Goal: Task Accomplishment & Management: Use online tool/utility

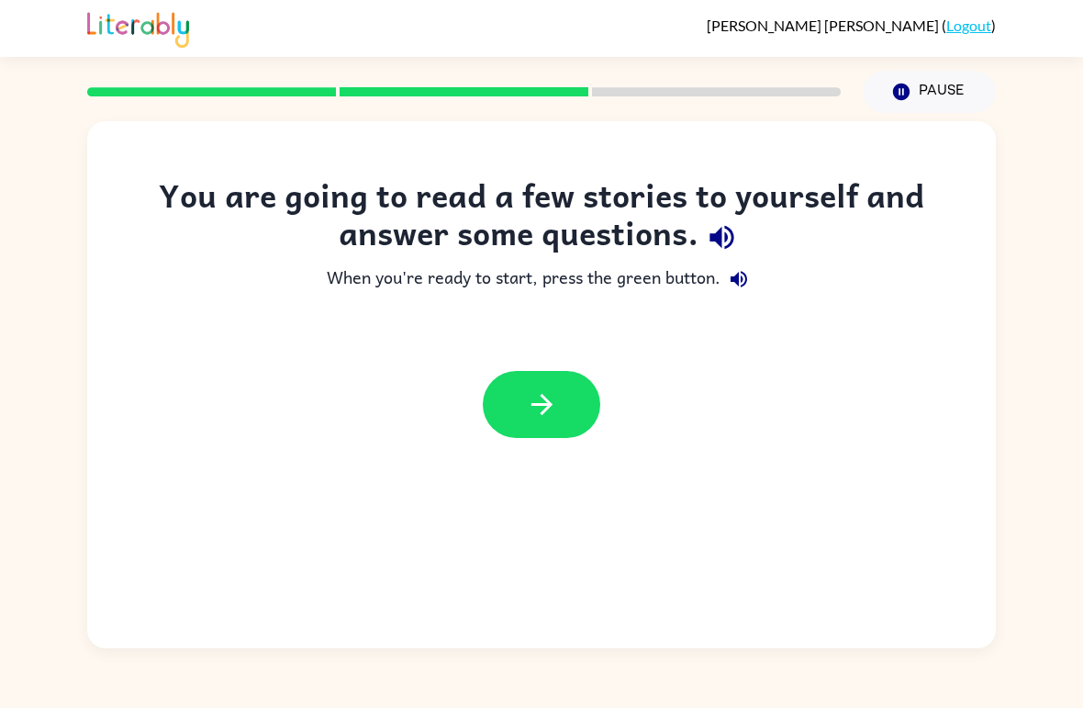
click at [533, 392] on icon "button" at bounding box center [542, 404] width 32 height 32
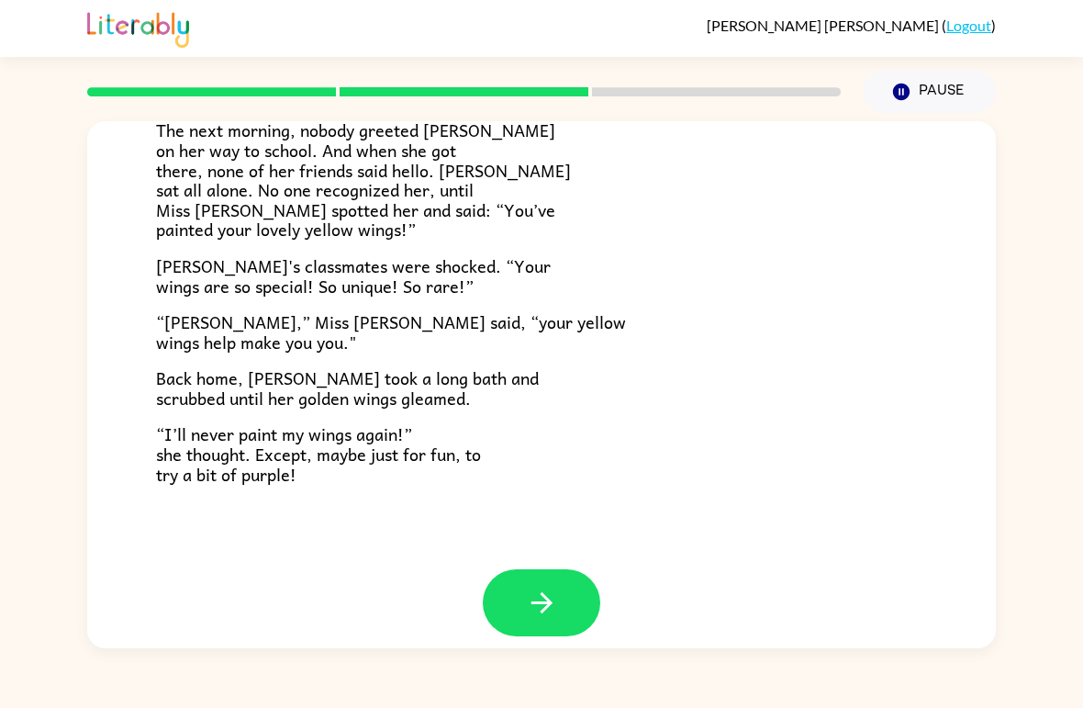
scroll to position [494, 0]
click at [539, 587] on icon "button" at bounding box center [542, 603] width 32 height 32
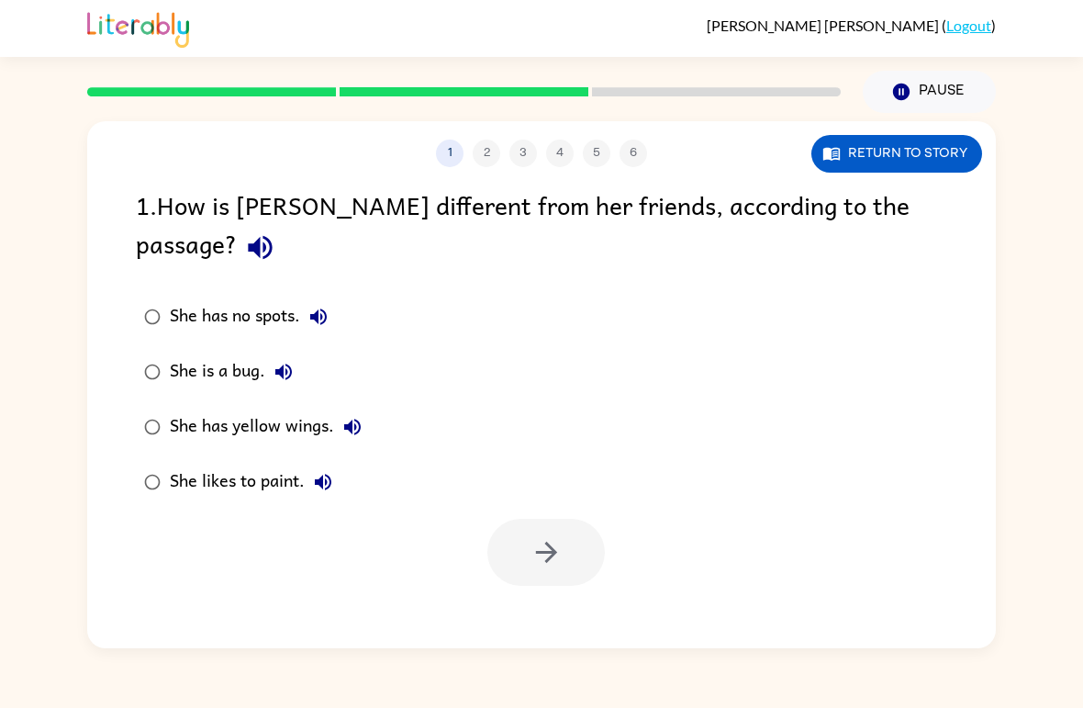
click at [285, 408] on div "She has yellow wings." at bounding box center [270, 426] width 201 height 37
click at [556, 536] on icon "button" at bounding box center [547, 552] width 32 height 32
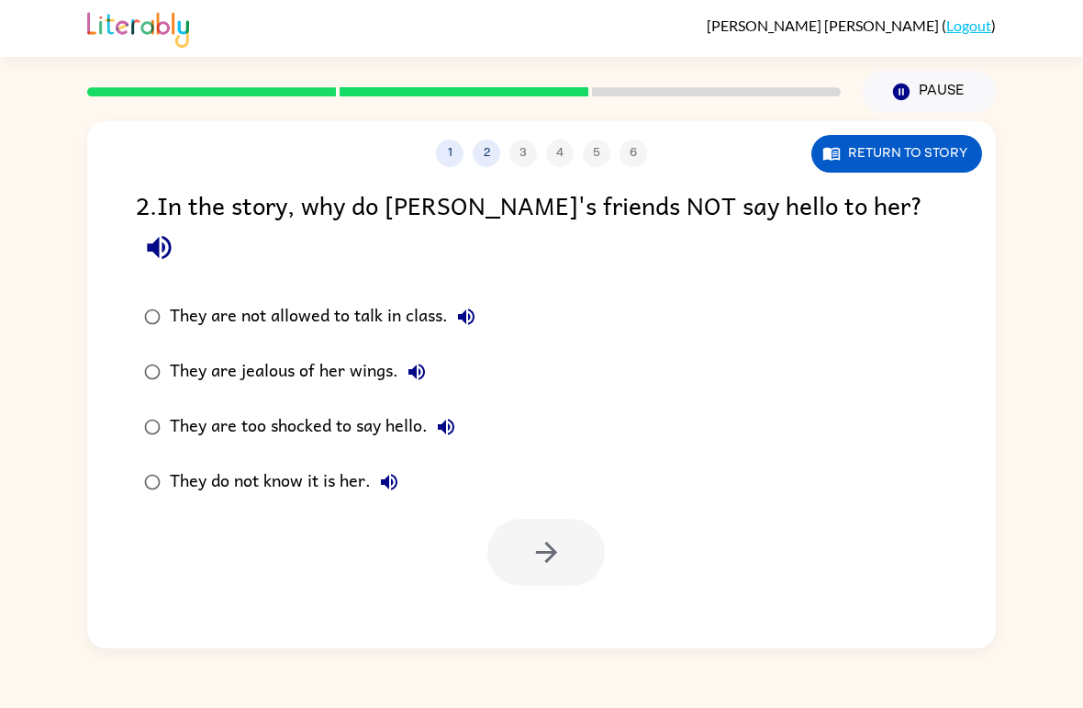
click at [355, 464] on div "They do not know it is her." at bounding box center [289, 482] width 238 height 37
click at [551, 532] on button "button" at bounding box center [545, 552] width 117 height 67
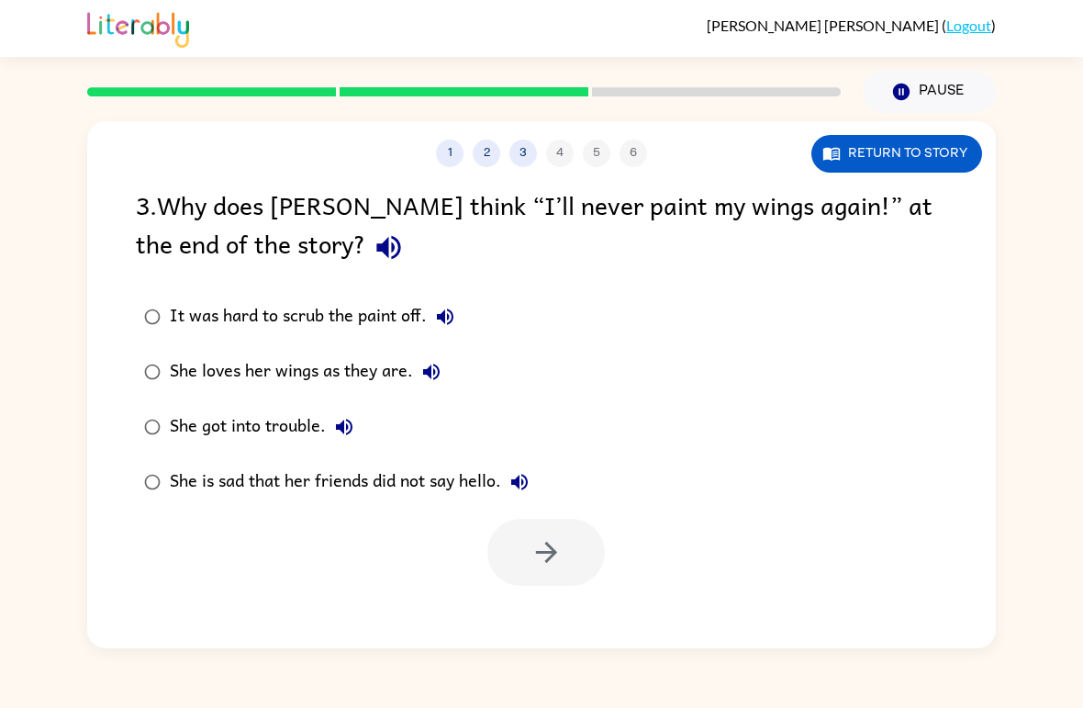
click at [487, 474] on div "She is sad that her friends did not say hello." at bounding box center [354, 482] width 368 height 37
click at [539, 541] on icon "button" at bounding box center [547, 552] width 32 height 32
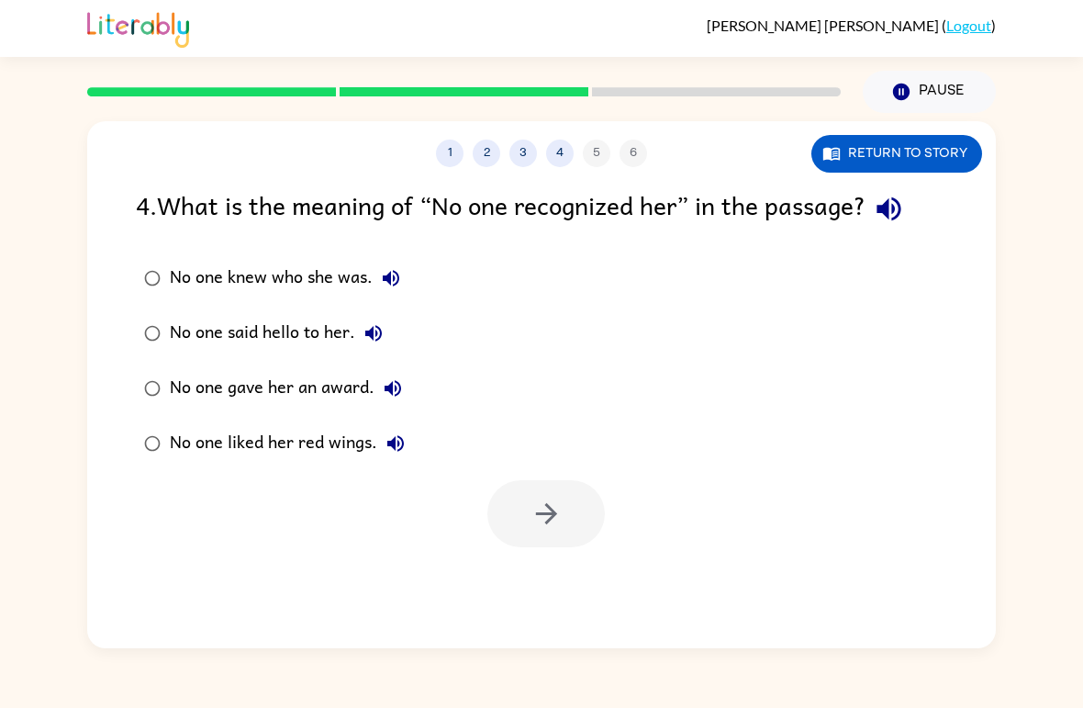
click at [367, 271] on div "No one knew who she was." at bounding box center [290, 278] width 240 height 37
click at [532, 498] on icon "button" at bounding box center [547, 514] width 32 height 32
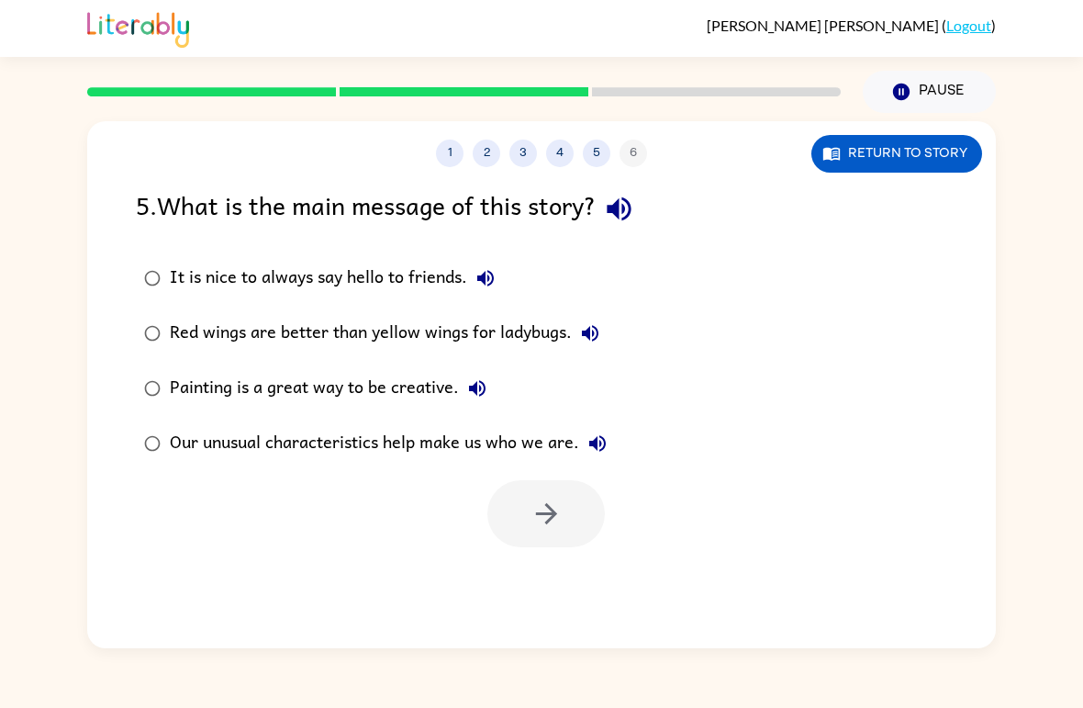
click at [487, 434] on div "Our unusual characteristics help make us who we are." at bounding box center [393, 443] width 446 height 37
click at [529, 489] on button "button" at bounding box center [545, 513] width 117 height 67
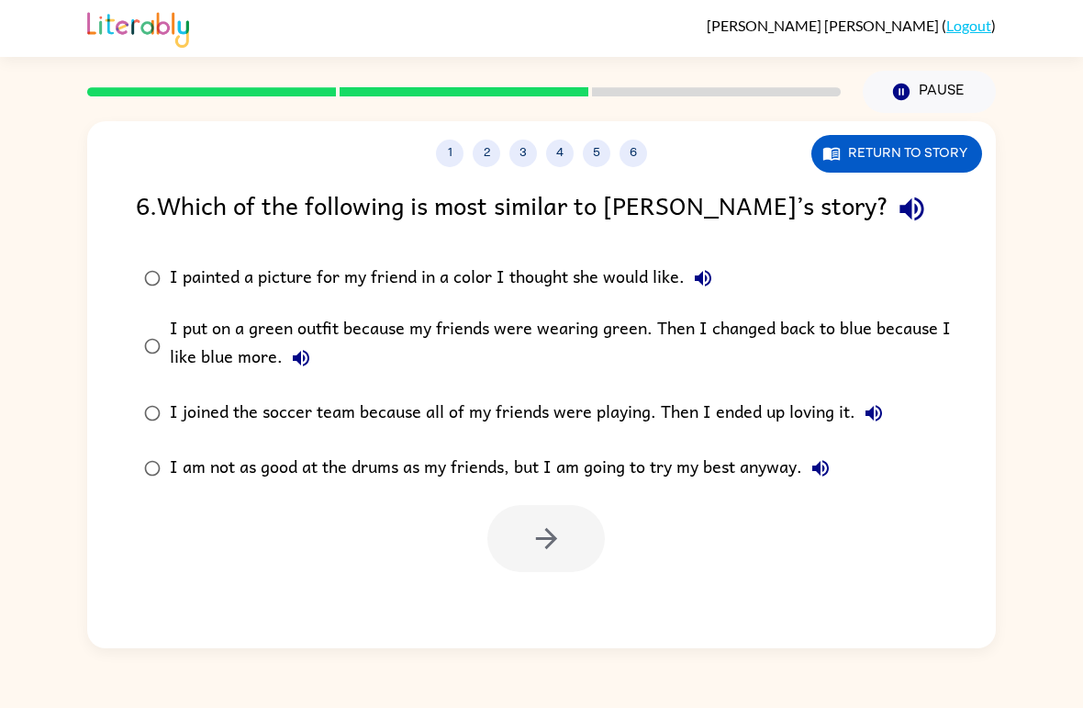
click at [590, 275] on div "I painted a picture for my friend in a color I thought she would like." at bounding box center [446, 278] width 552 height 37
click at [553, 552] on icon "button" at bounding box center [547, 538] width 32 height 32
